Goal: Task Accomplishment & Management: Manage account settings

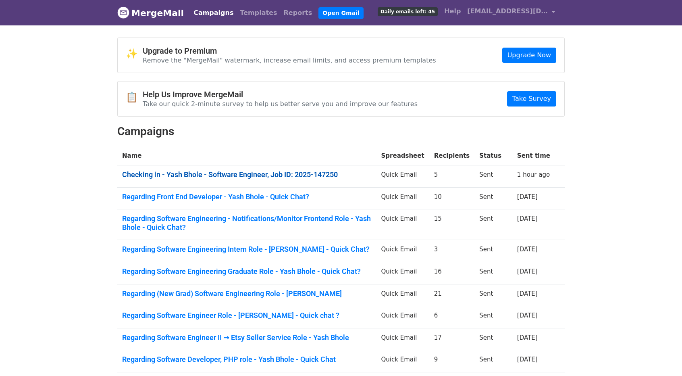
click at [269, 170] on link "Checking in - Yash Bhole - Software Engineer, Job ID: 2025-147250" at bounding box center [246, 174] width 249 height 9
click at [251, 194] on link "Regarding Front End Developer - Yash Bhole - Quick Chat?" at bounding box center [246, 196] width 249 height 9
click at [282, 170] on link "Checking in - Yash Bhole - Software Engineer, Job ID: 2025-147250" at bounding box center [246, 174] width 249 height 9
